Goal: Task Accomplishment & Management: Use online tool/utility

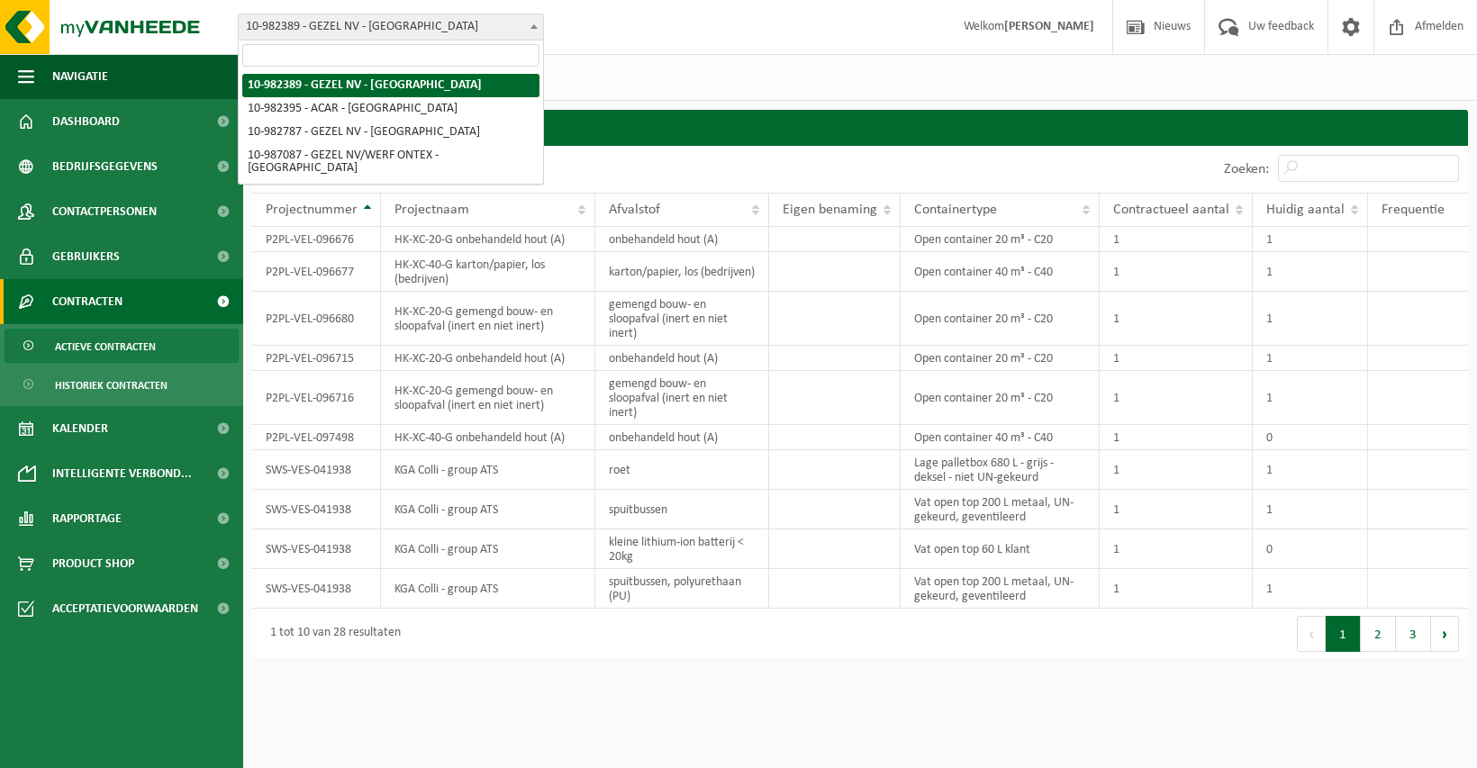
click at [321, 23] on span "10-982389 - GEZEL NV - [GEOGRAPHIC_DATA]" at bounding box center [391, 26] width 304 height 25
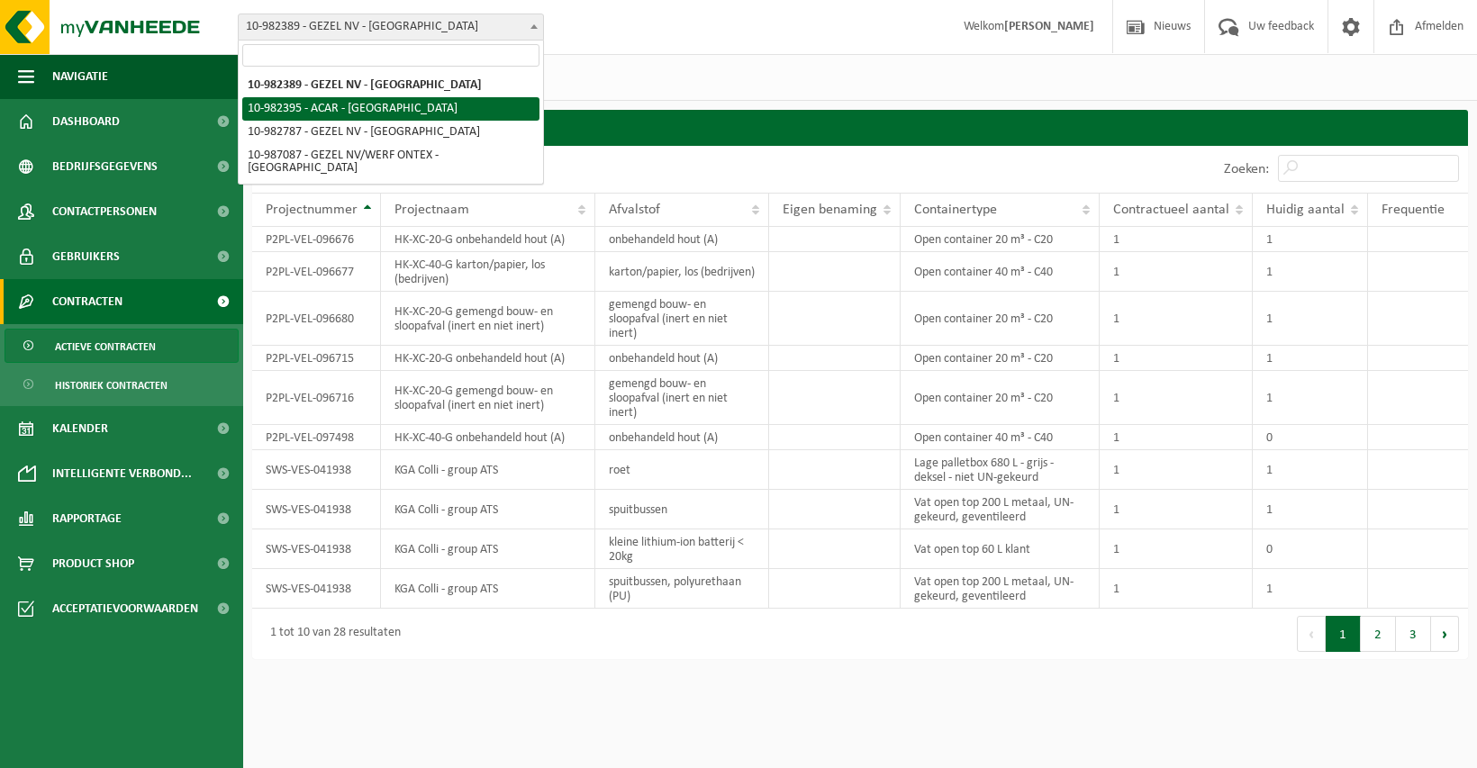
select select "162558"
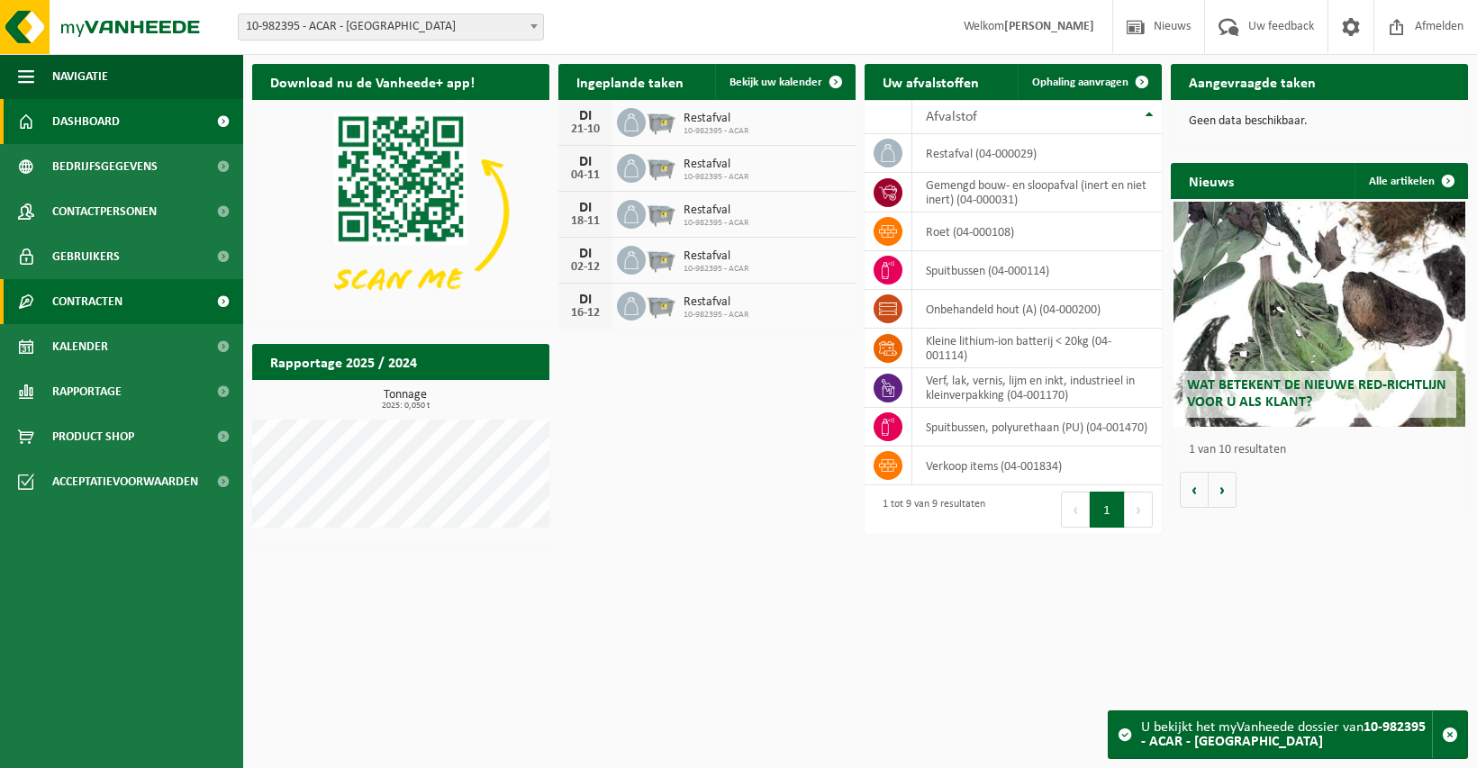
click at [127, 305] on link "Contracten" at bounding box center [121, 301] width 243 height 45
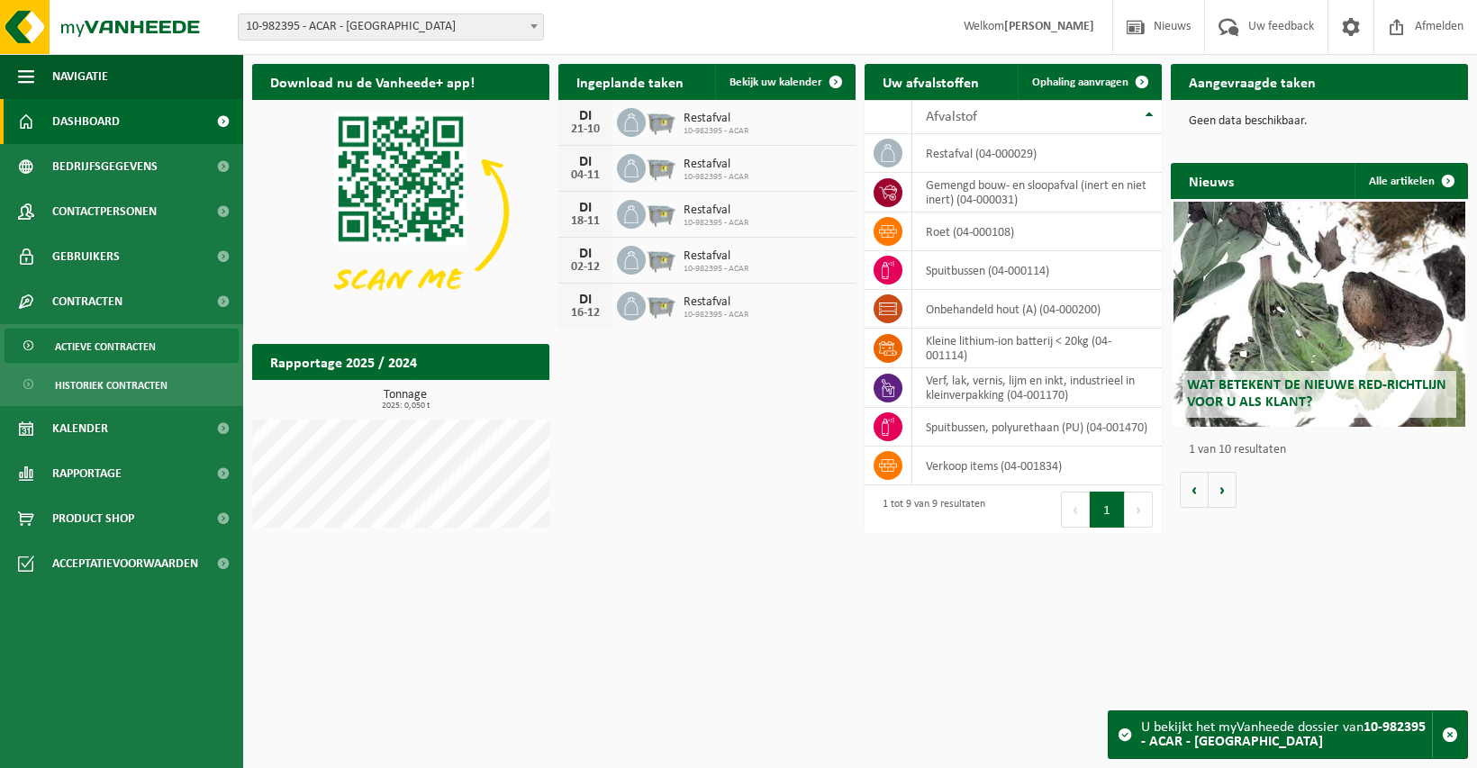
click at [126, 345] on span "Actieve contracten" at bounding box center [105, 347] width 101 height 34
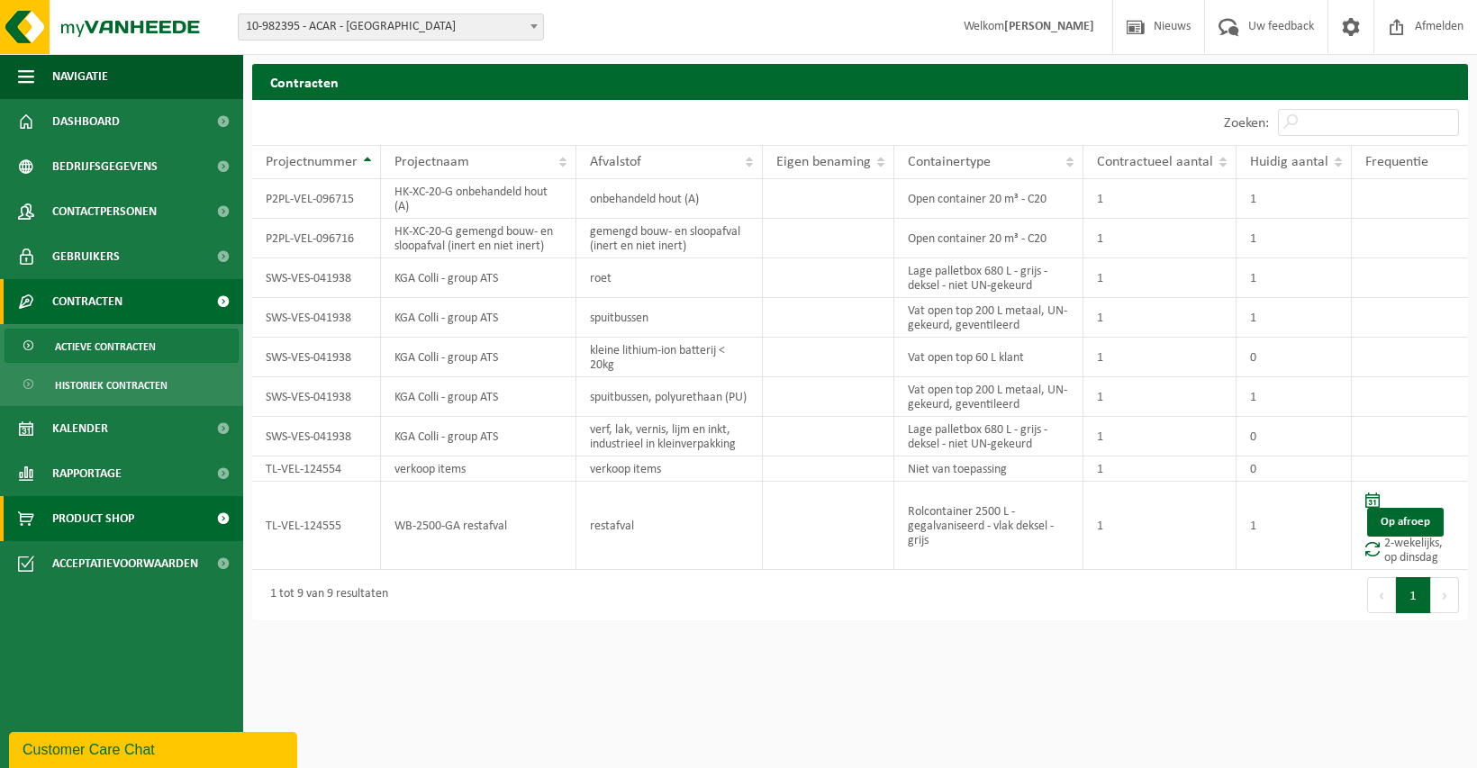
click at [101, 510] on span "Product Shop" at bounding box center [93, 518] width 82 height 45
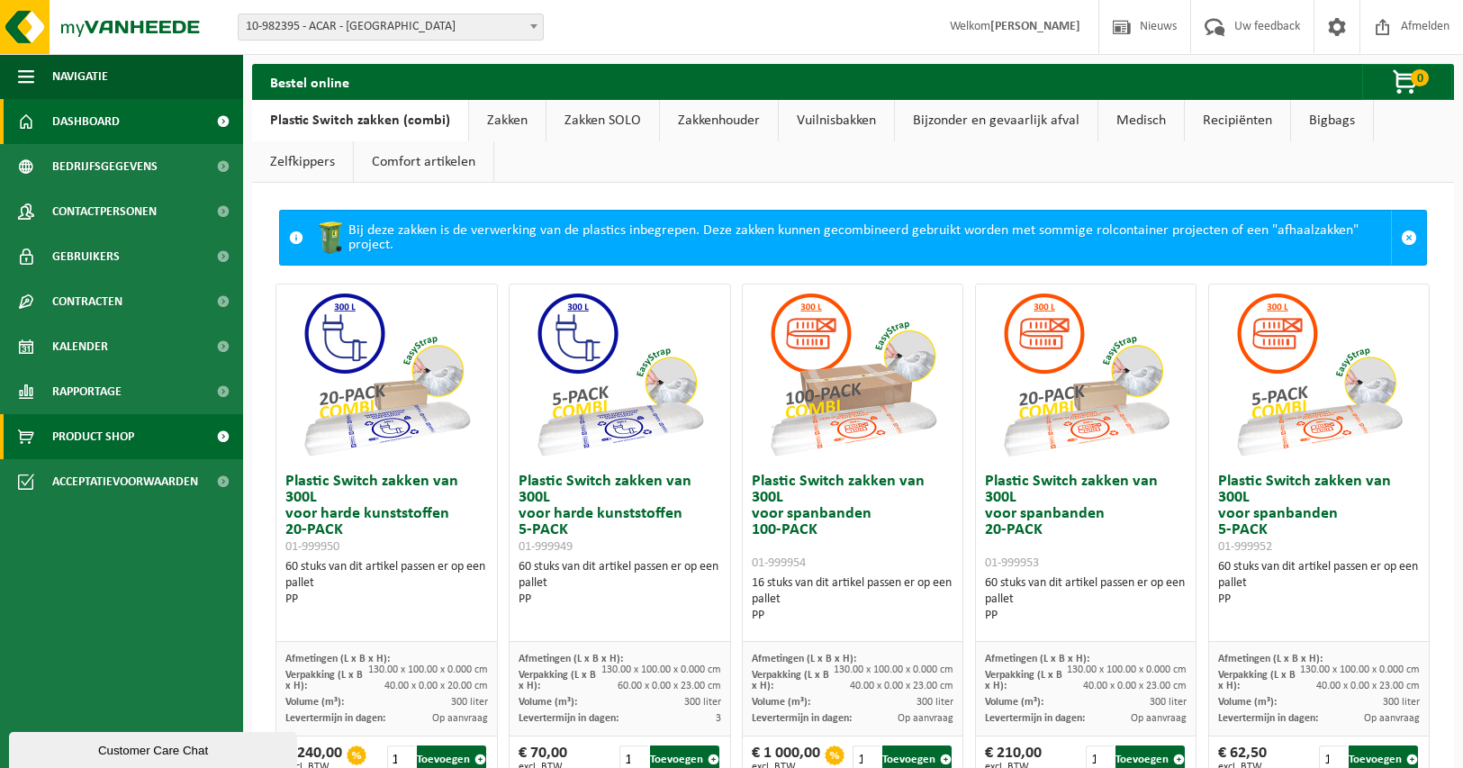
click at [113, 123] on span "Dashboard" at bounding box center [86, 121] width 68 height 45
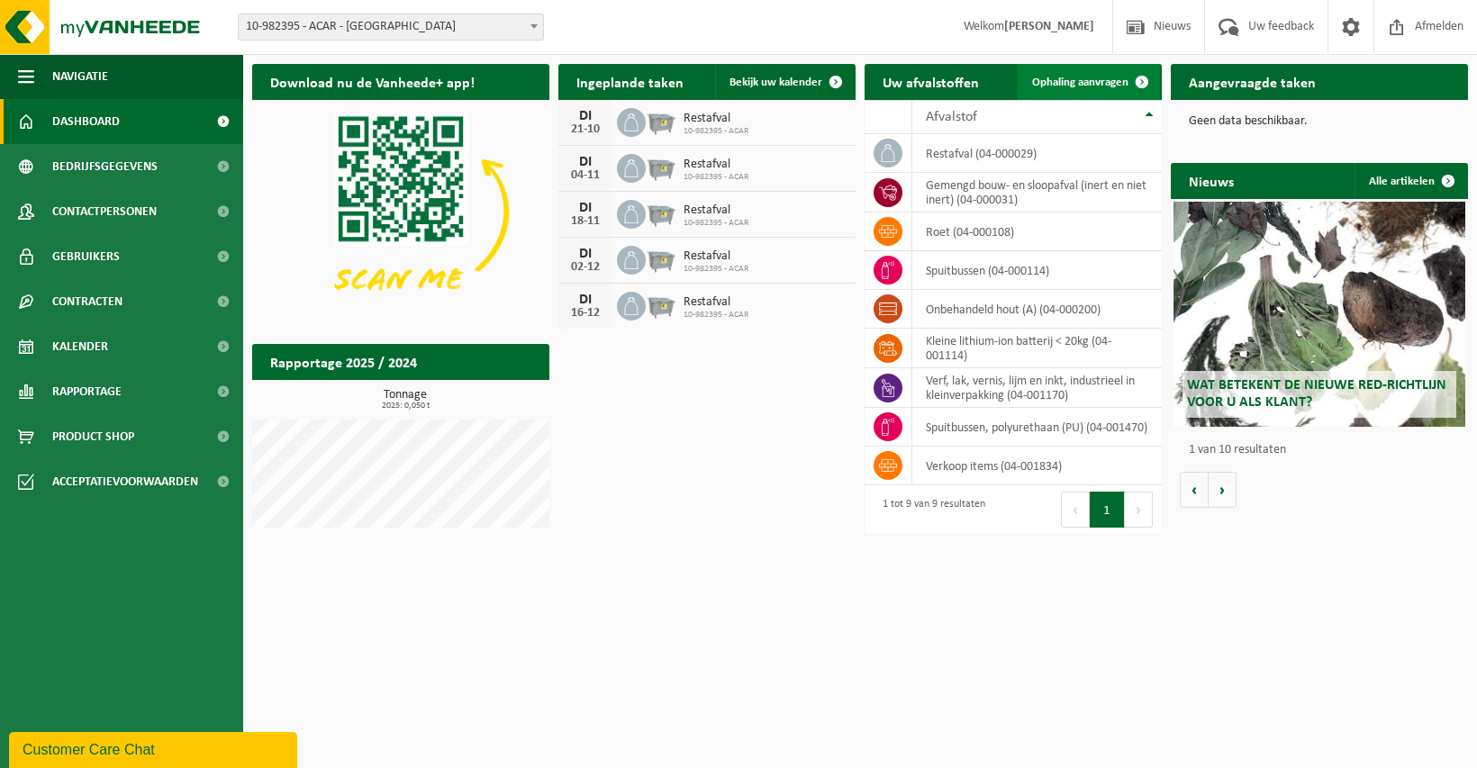
click at [1080, 84] on span "Ophaling aanvragen" at bounding box center [1080, 83] width 96 height 12
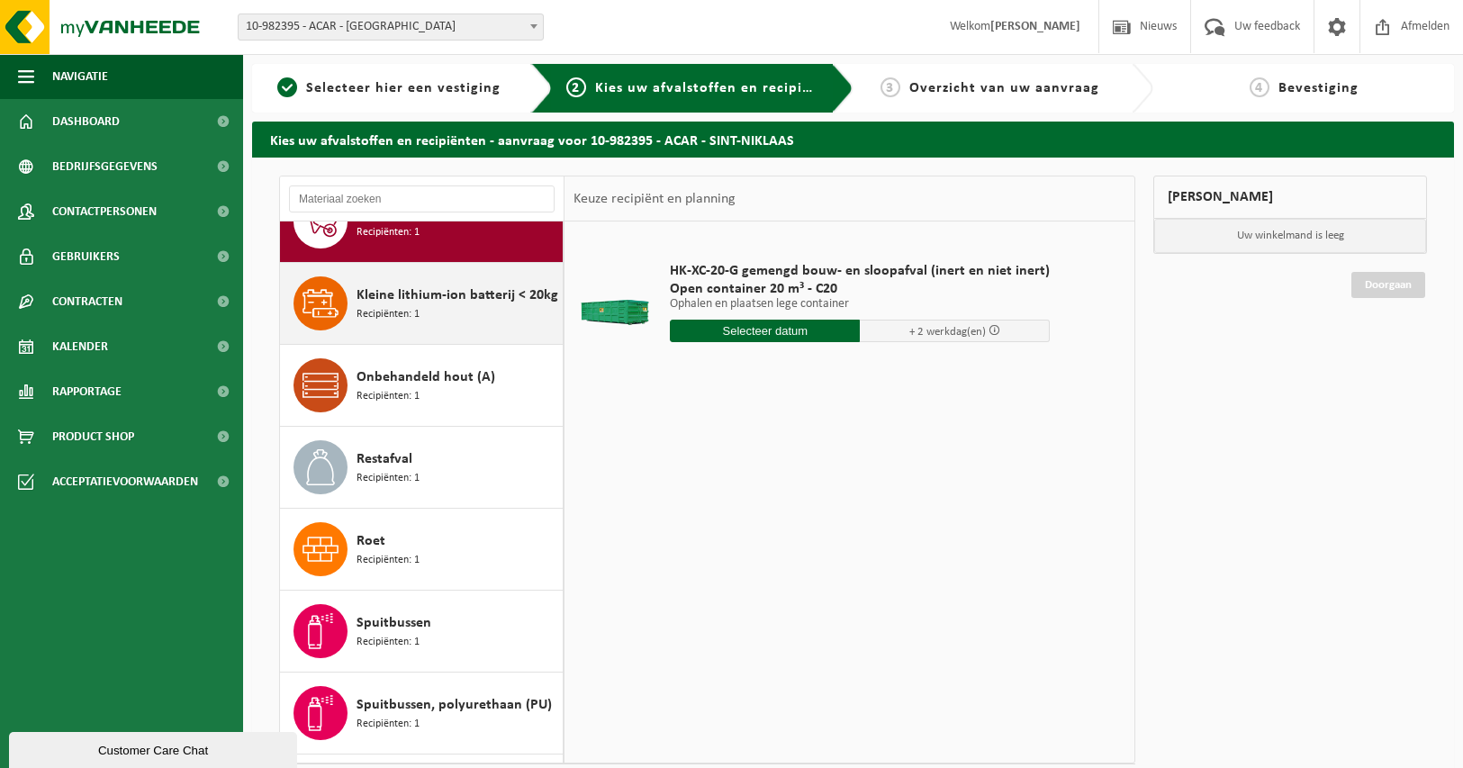
scroll to position [60, 0]
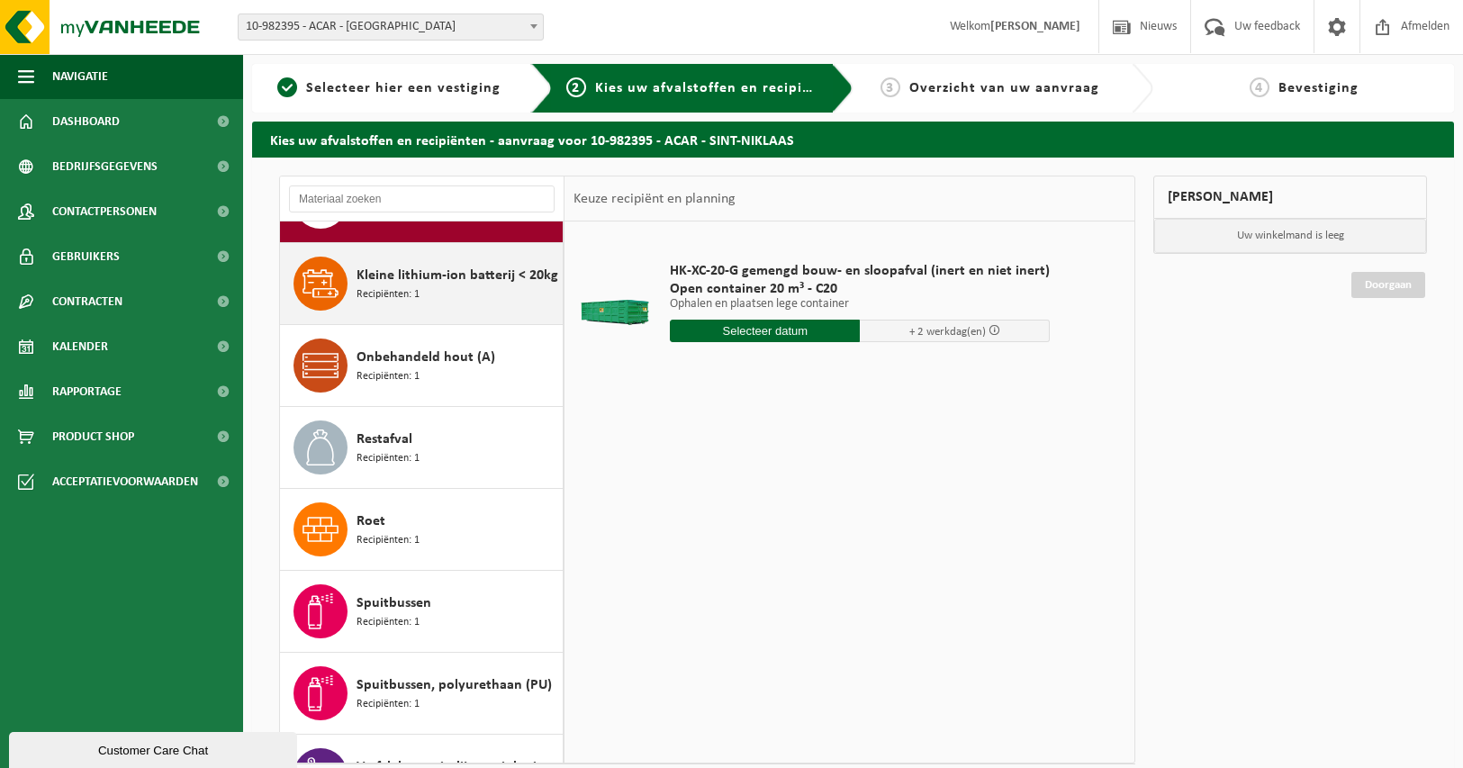
click at [450, 287] on div "Kleine lithium-ion batterij < 20kg Recipiënten: 1" at bounding box center [458, 284] width 202 height 54
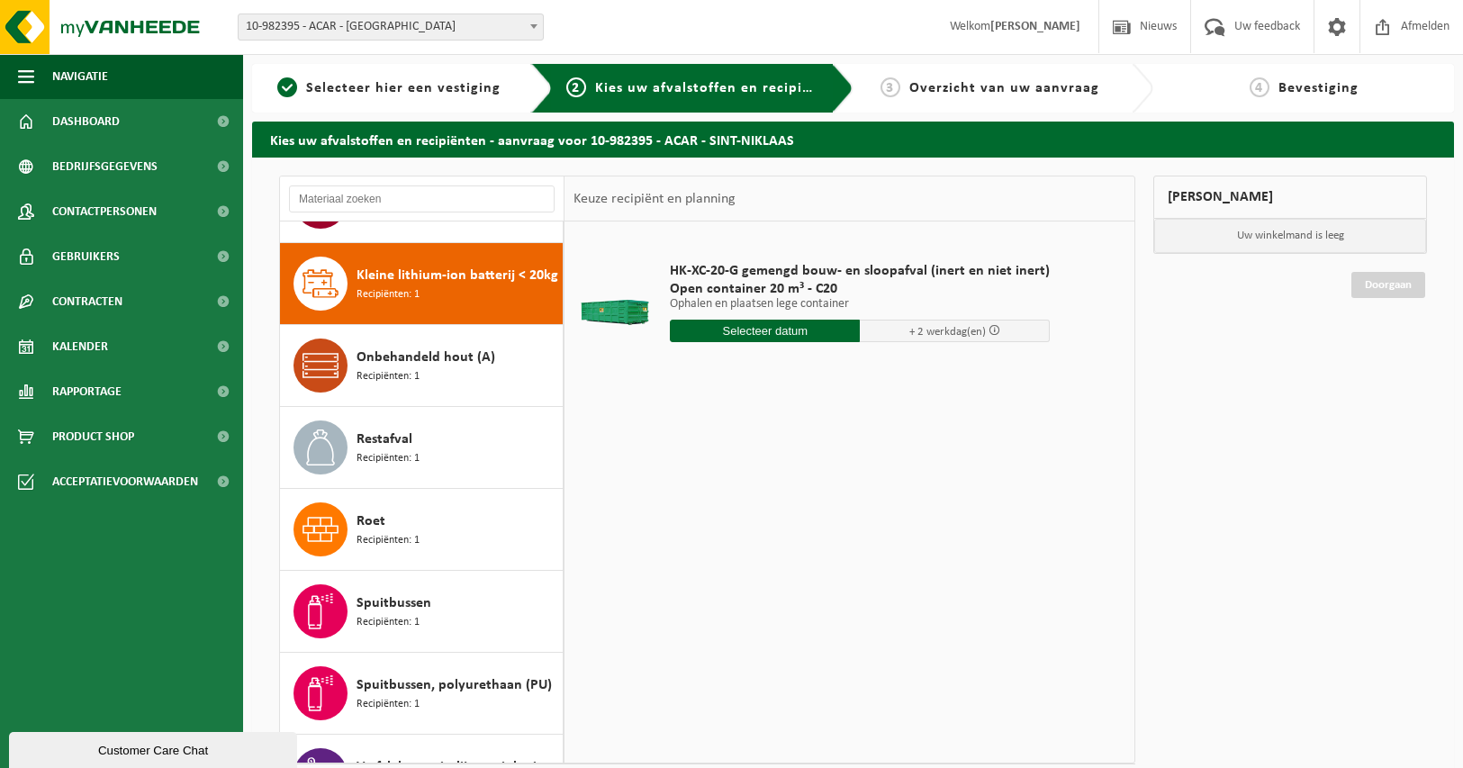
click at [450, 287] on div "Kleine lithium-ion batterij < 20kg Recipiënten: 1" at bounding box center [458, 284] width 202 height 54
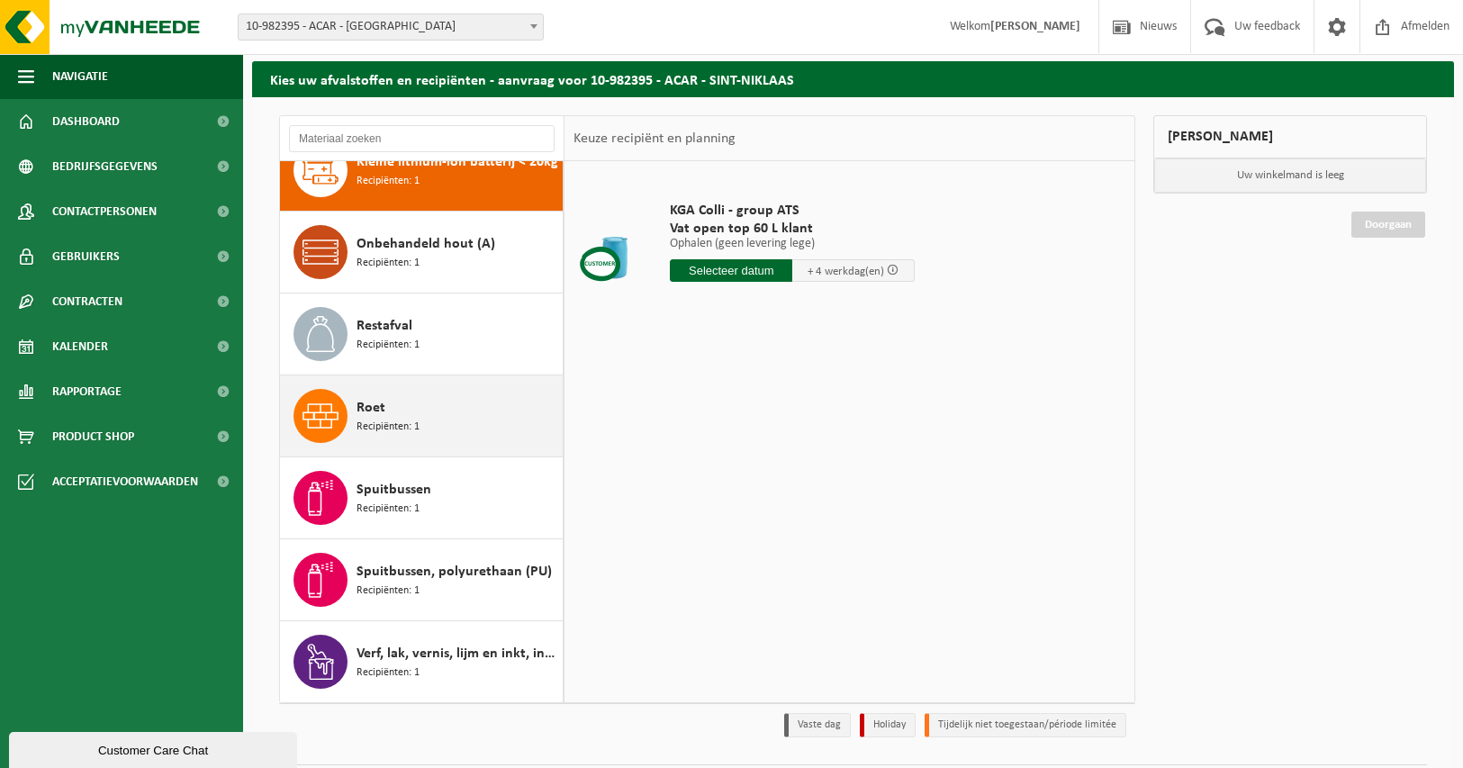
scroll to position [112, 0]
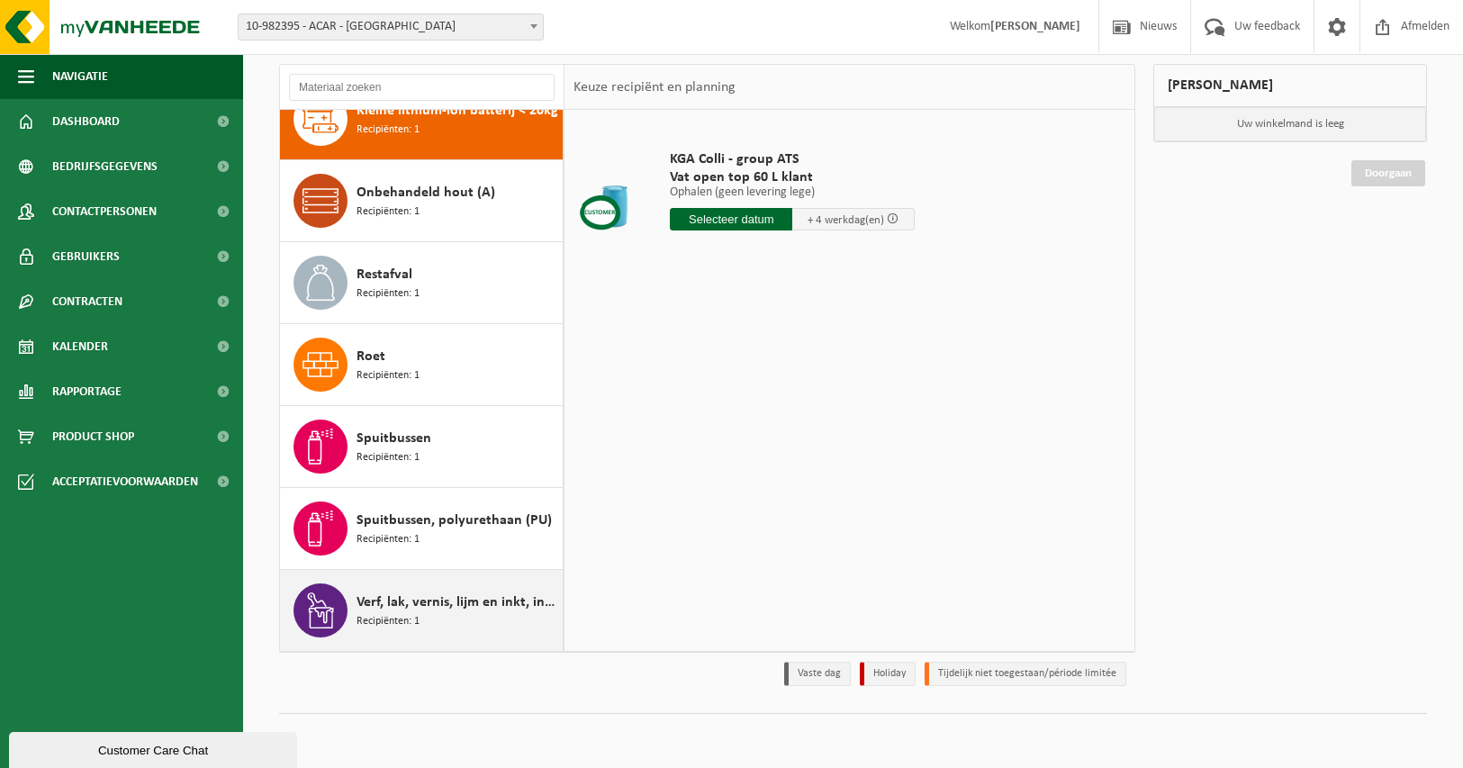
click at [438, 603] on span "Verf, lak, vernis, lijm en inkt, industrieel in kleinverpakking" at bounding box center [458, 603] width 202 height 22
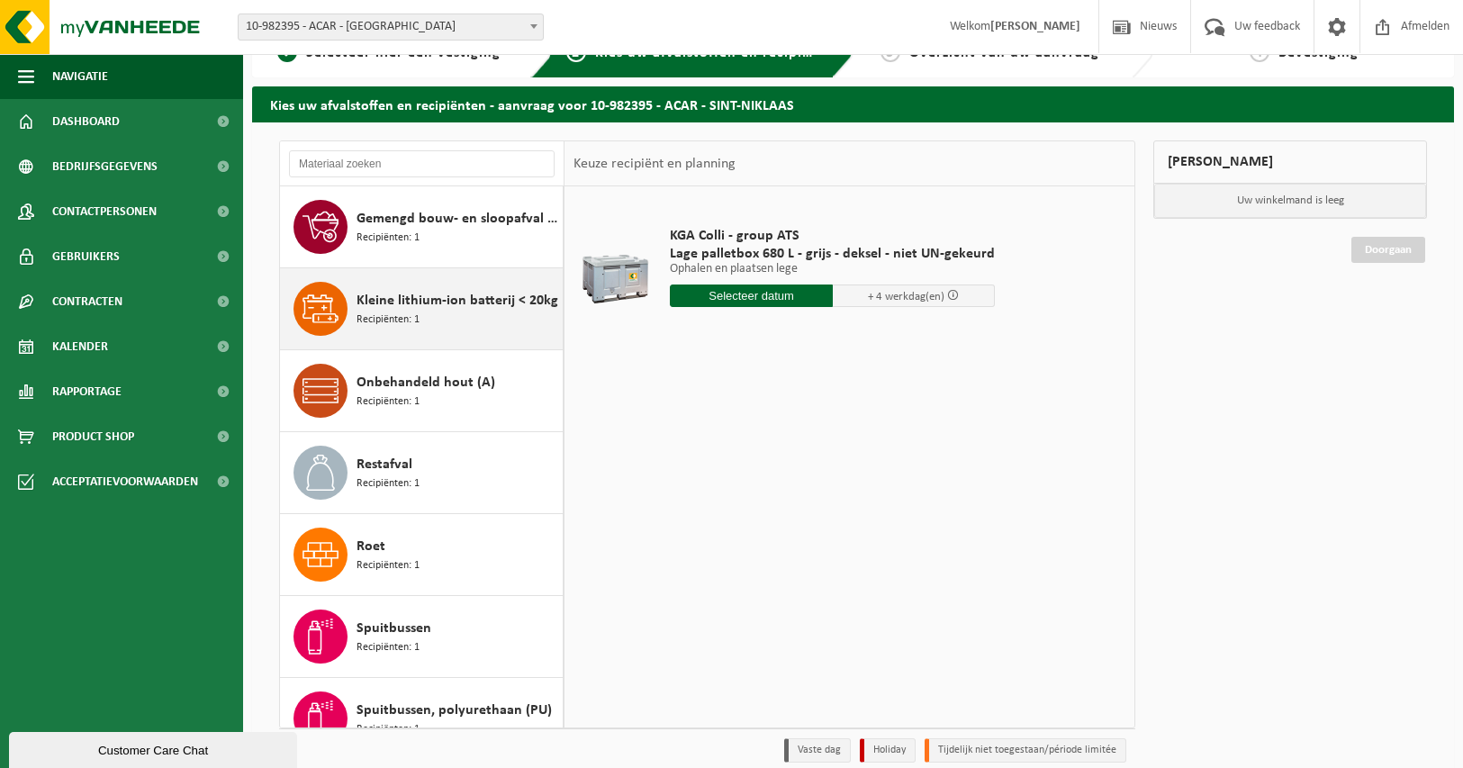
scroll to position [0, 0]
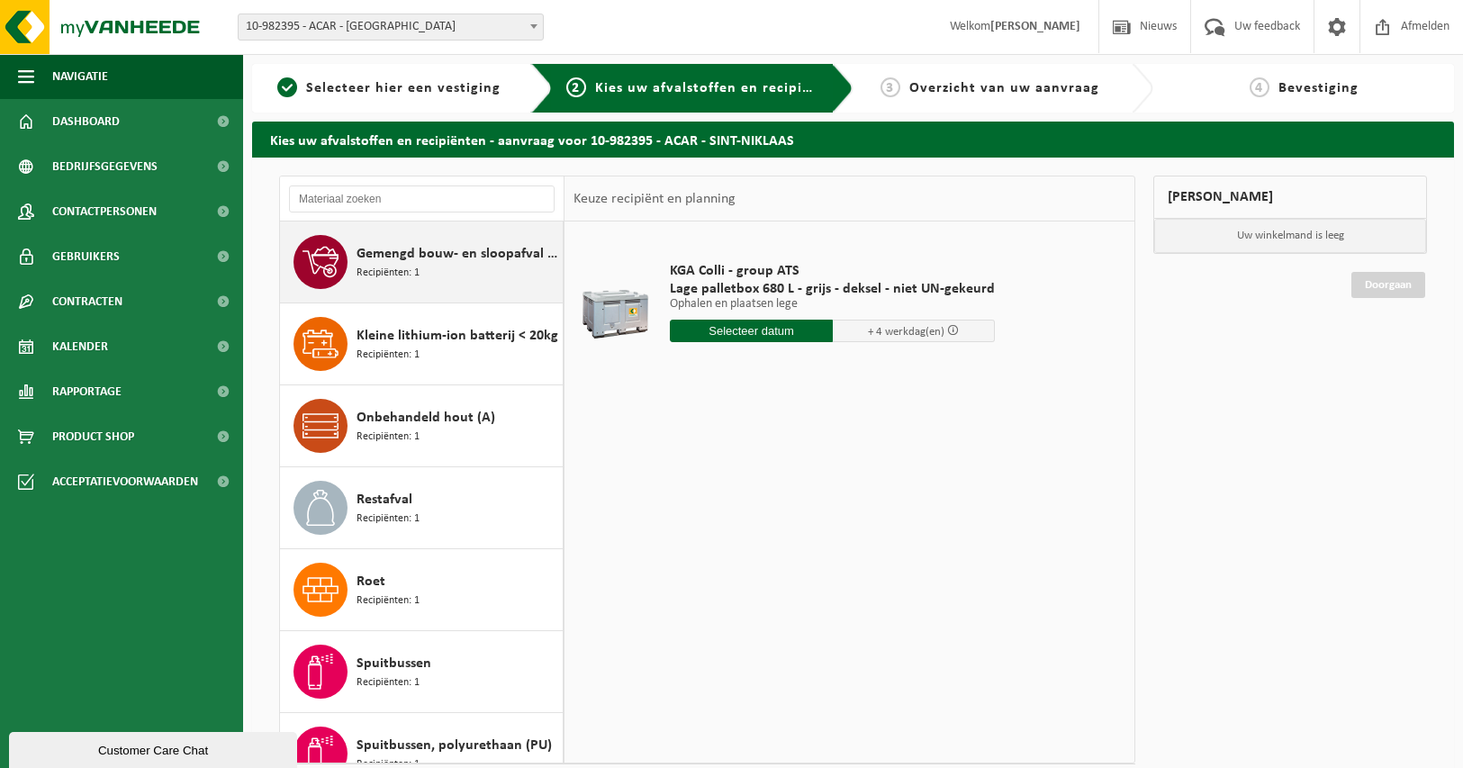
click at [466, 243] on span "Gemengd bouw- en sloopafval (inert en niet inert)" at bounding box center [458, 254] width 202 height 22
